Goal: Information Seeking & Learning: Learn about a topic

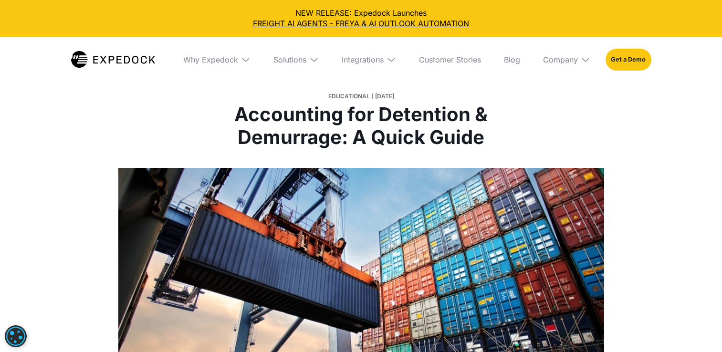
select select
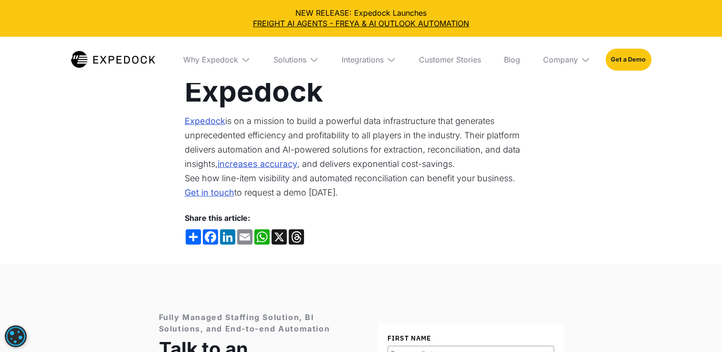
scroll to position [2862, 0]
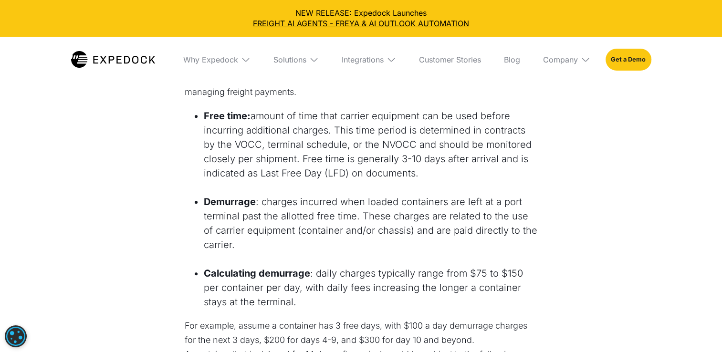
scroll to position [668, 0]
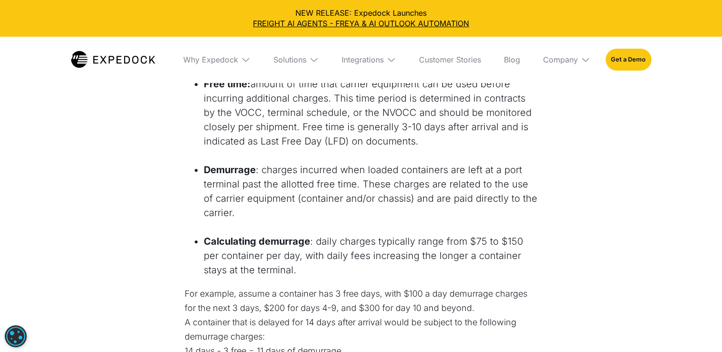
drag, startPoint x: 301, startPoint y: 175, endPoint x: 423, endPoint y: 171, distance: 121.7
click at [423, 171] on li "Demurrage : charges incurred when loaded containers are left at a port terminal…" at bounding box center [371, 191] width 334 height 57
click at [305, 189] on li "Demurrage : charges incurred when loaded containers are left at a port terminal…" at bounding box center [371, 191] width 334 height 57
click at [383, 186] on li "Demurrage : charges incurred when loaded containers are left at a port terminal…" at bounding box center [371, 191] width 334 height 57
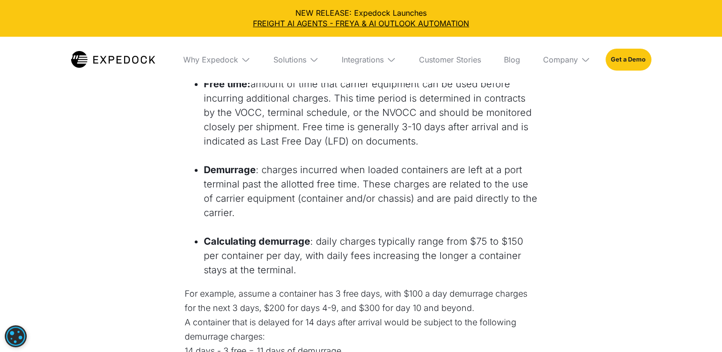
click at [445, 190] on li "Demurrage : charges incurred when loaded containers are left at a port terminal…" at bounding box center [371, 191] width 334 height 57
click at [250, 185] on li "Demurrage : charges incurred when loaded containers are left at a port terminal…" at bounding box center [371, 191] width 334 height 57
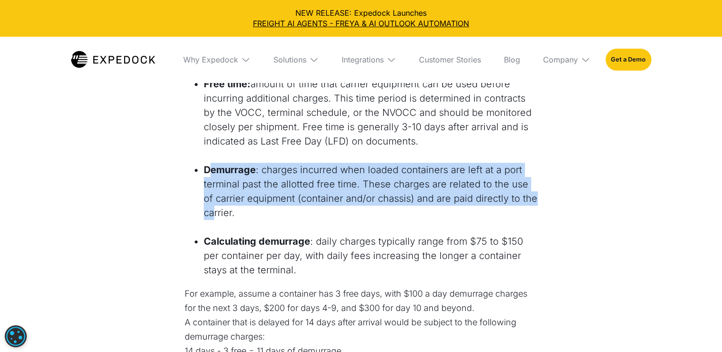
drag, startPoint x: 211, startPoint y: 166, endPoint x: 214, endPoint y: 211, distance: 45.4
click at [214, 211] on li "Demurrage : charges incurred when loaded containers are left at a port terminal…" at bounding box center [371, 191] width 334 height 57
drag, startPoint x: 214, startPoint y: 211, endPoint x: 204, endPoint y: 181, distance: 31.7
click at [204, 181] on ul "Demurrage : charges incurred when loaded containers are left at a port terminal…" at bounding box center [361, 194] width 353 height 62
drag, startPoint x: 198, startPoint y: 165, endPoint x: 236, endPoint y: 223, distance: 69.1
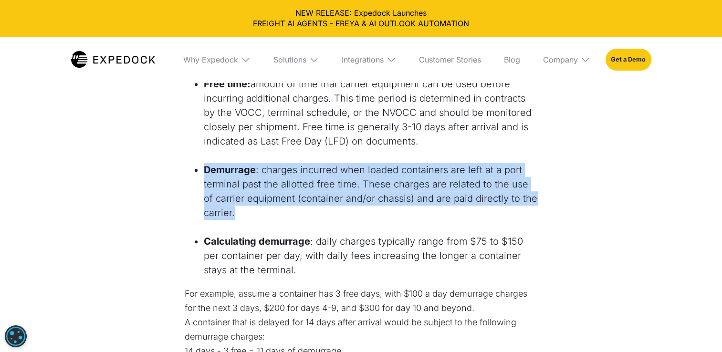
click at [236, 223] on ul "Demurrage : charges incurred when loaded containers are left at a port terminal…" at bounding box center [361, 194] width 353 height 62
